Goal: Information Seeking & Learning: Check status

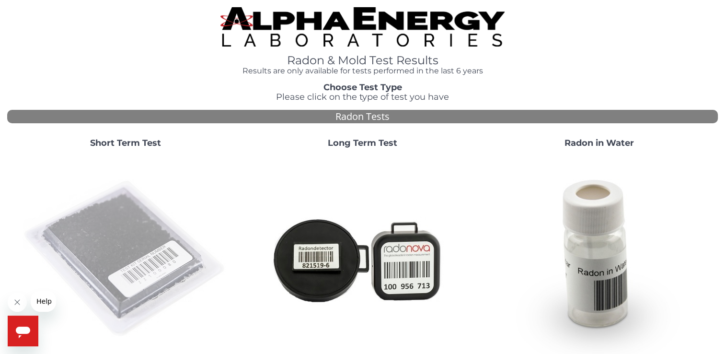
click at [149, 198] on img at bounding box center [126, 259] width 206 height 206
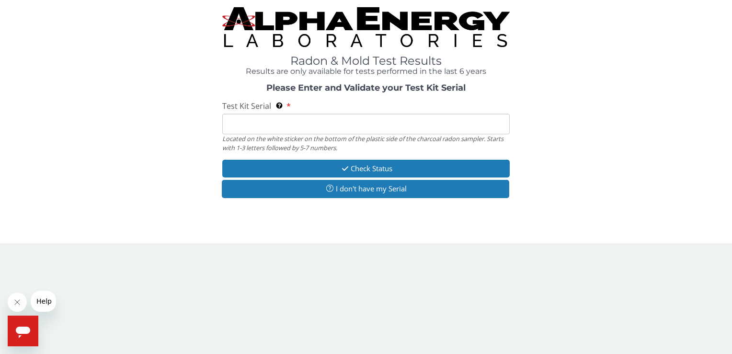
click at [319, 123] on input "Test Kit Serial Located on the white sticker on the bottom of the plastic side …" at bounding box center [365, 124] width 287 height 21
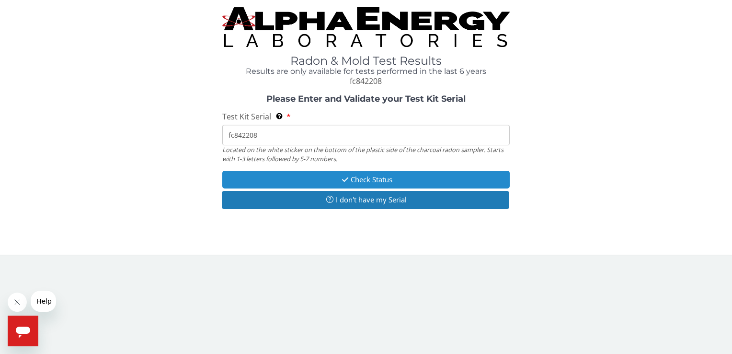
type input "fc842208"
click at [372, 174] on button "Check Status" at bounding box center [365, 180] width 287 height 18
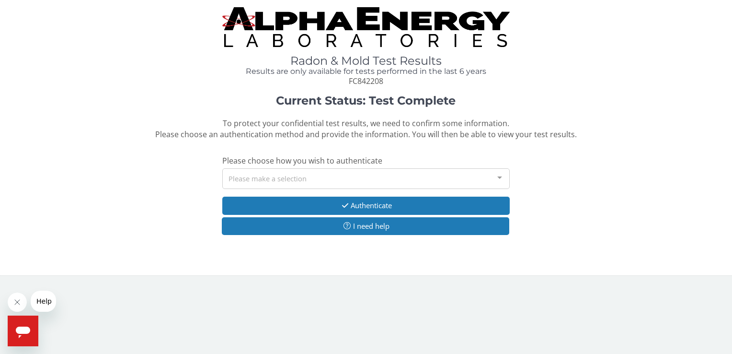
click at [321, 176] on div "Please make a selection" at bounding box center [365, 178] width 287 height 21
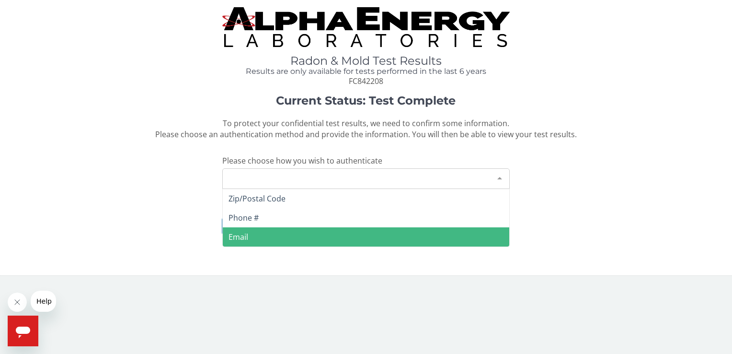
click at [310, 233] on span "Email" at bounding box center [366, 236] width 286 height 19
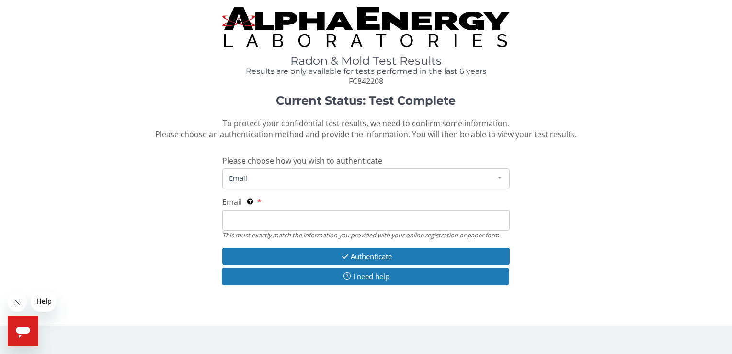
click at [337, 230] on input "Email This must exactly match the information you provided with your online reg…" at bounding box center [365, 220] width 287 height 21
type input "erich.kim@verizon.net"
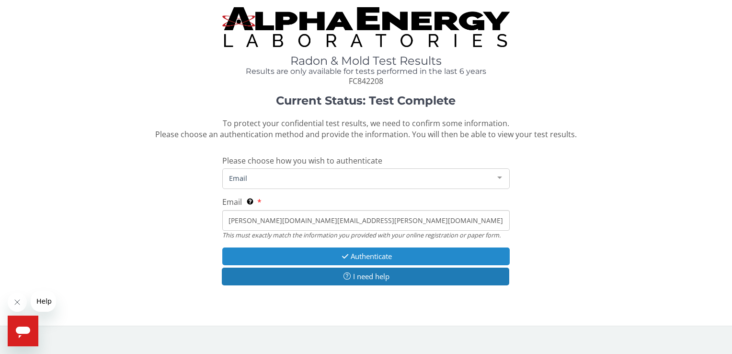
click at [344, 254] on icon "button" at bounding box center [345, 255] width 11 height 7
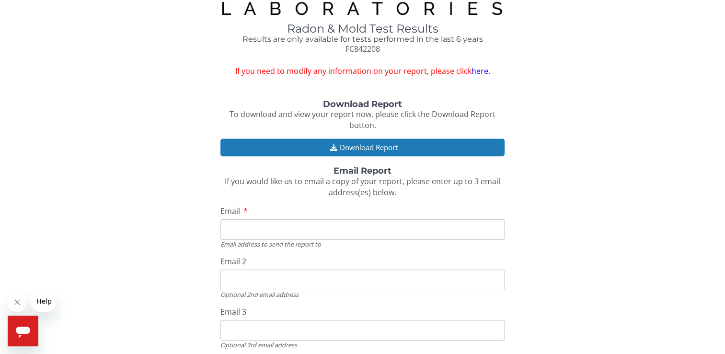
scroll to position [87, 0]
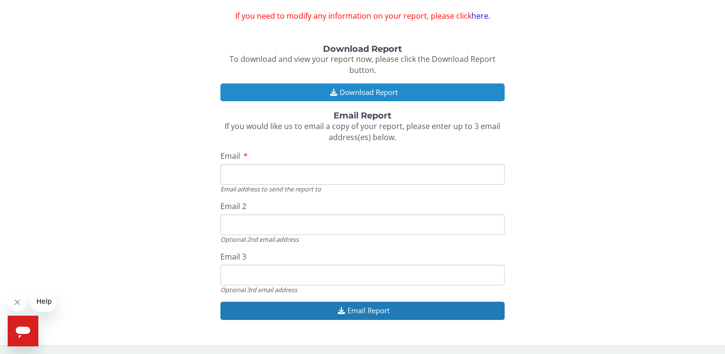
click at [404, 89] on button "Download Report" at bounding box center [362, 92] width 284 height 18
